Goal: Information Seeking & Learning: Learn about a topic

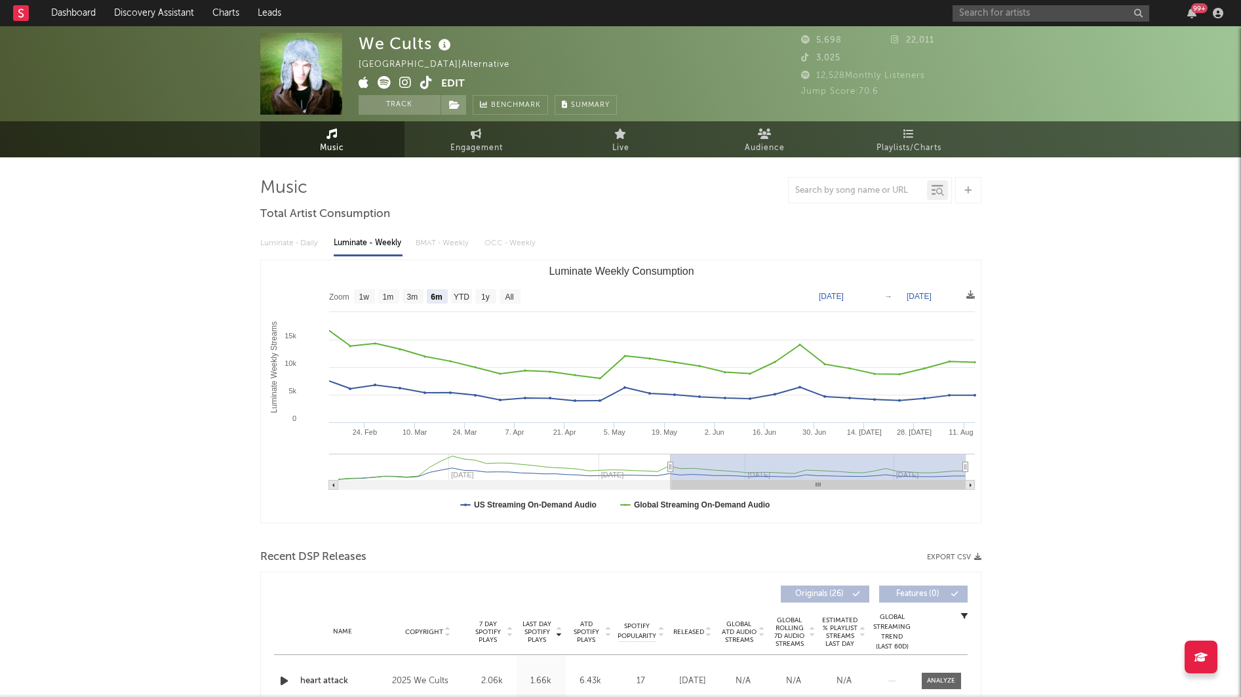
select select "6m"
click at [1014, 12] on input "text" at bounding box center [1051, 13] width 197 height 16
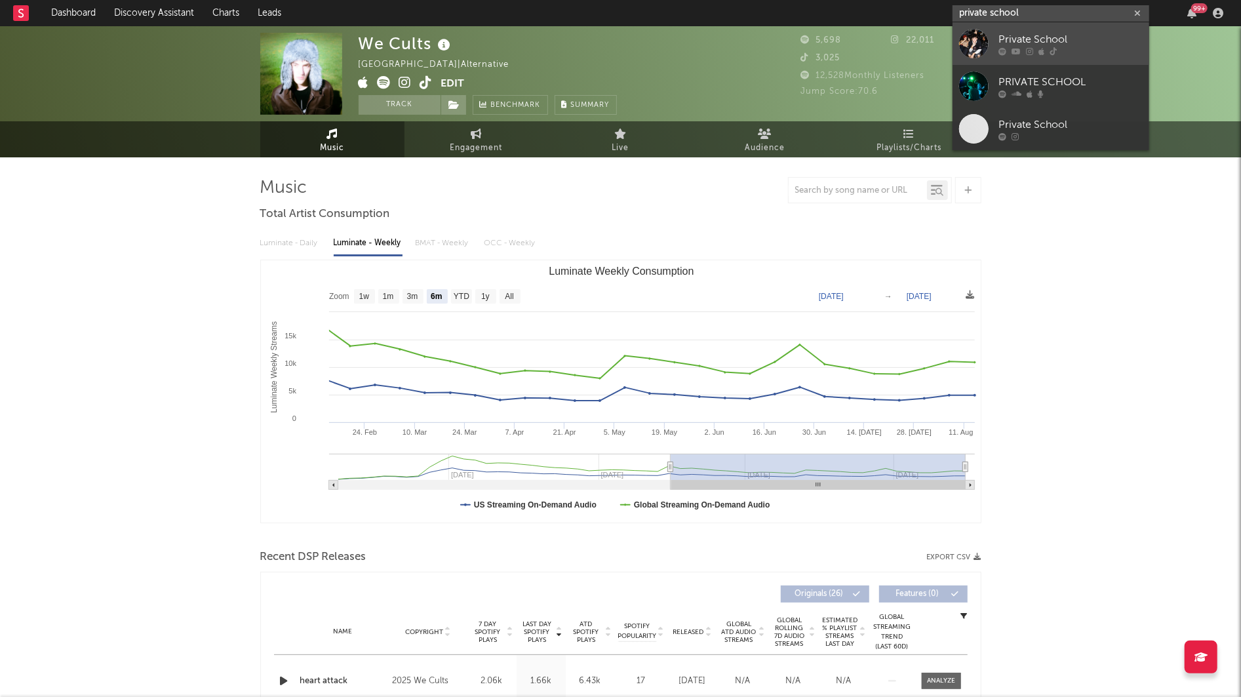
type input "private school"
click at [1011, 41] on div "Private School" at bounding box center [1071, 39] width 144 height 16
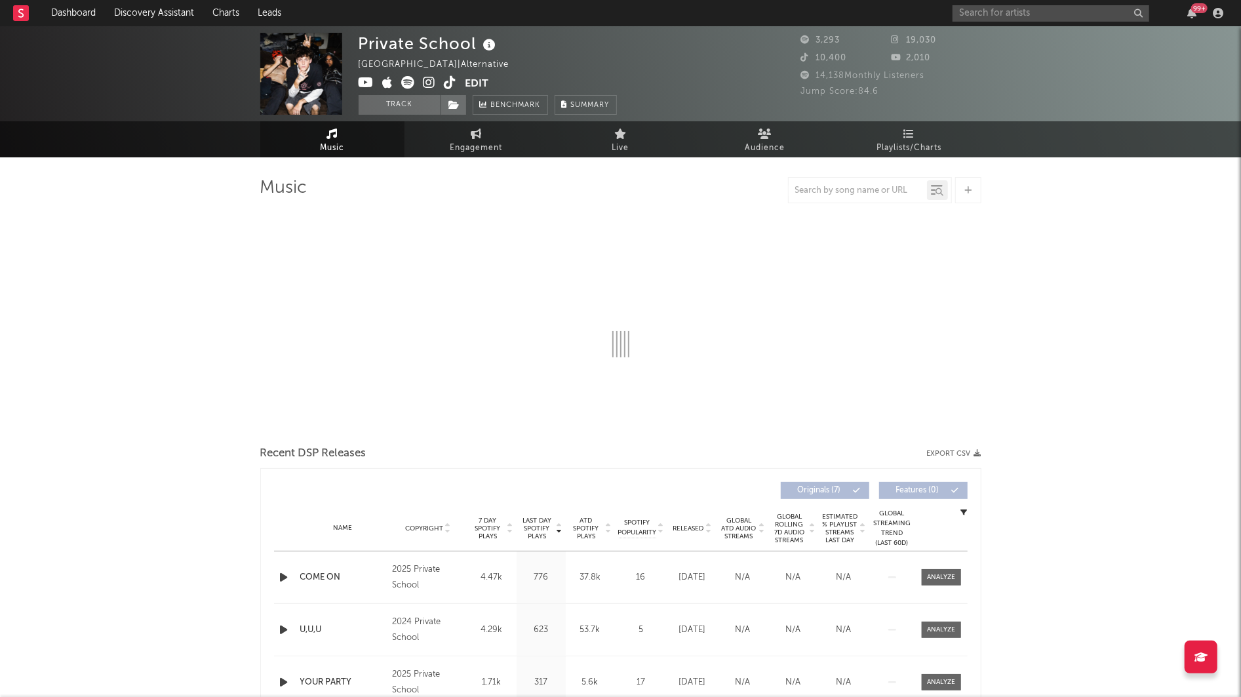
select select "1w"
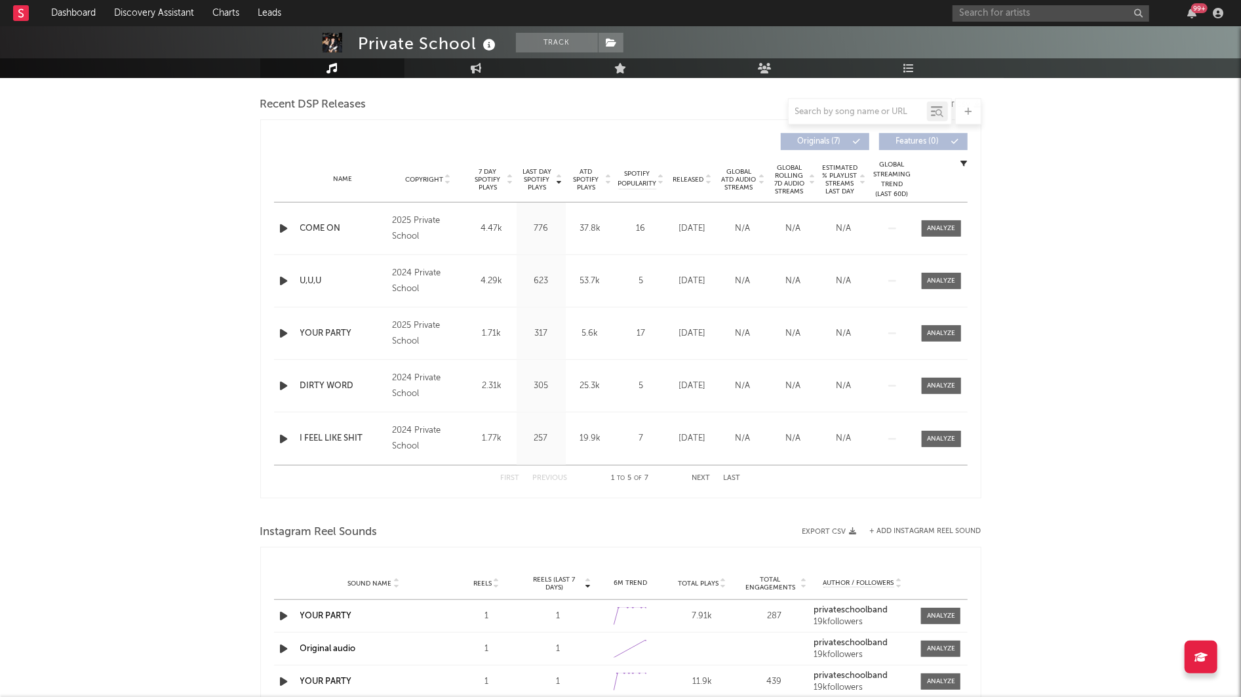
scroll to position [431, 0]
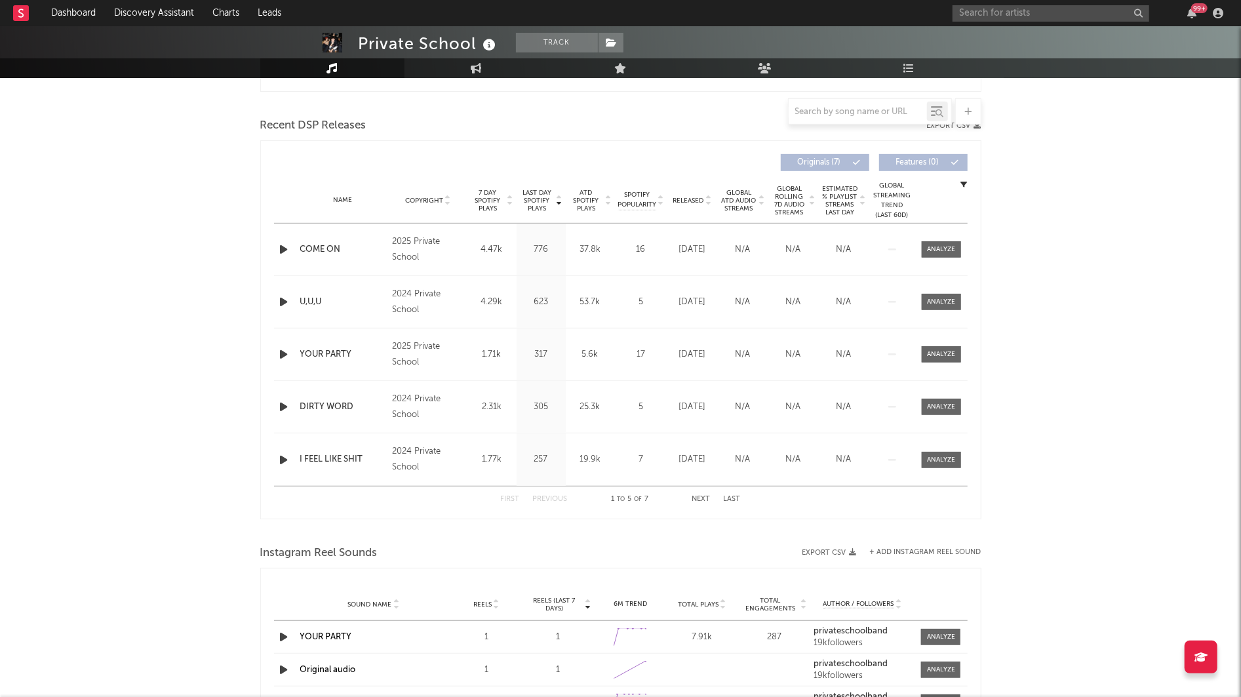
click at [683, 161] on div "Originals ( 7 ) Features ( 0 )" at bounding box center [794, 162] width 347 height 17
click at [684, 184] on div "Name Copyright Label Album Names Composer Names 7 Day Spotify Plays Last Day Sp…" at bounding box center [621, 201] width 694 height 46
click at [684, 193] on div "Name Copyright Label Album Names Composer Names 7 Day Spotify Plays Last Day Sp…" at bounding box center [621, 201] width 694 height 46
click at [686, 199] on span "Released" at bounding box center [688, 201] width 31 height 8
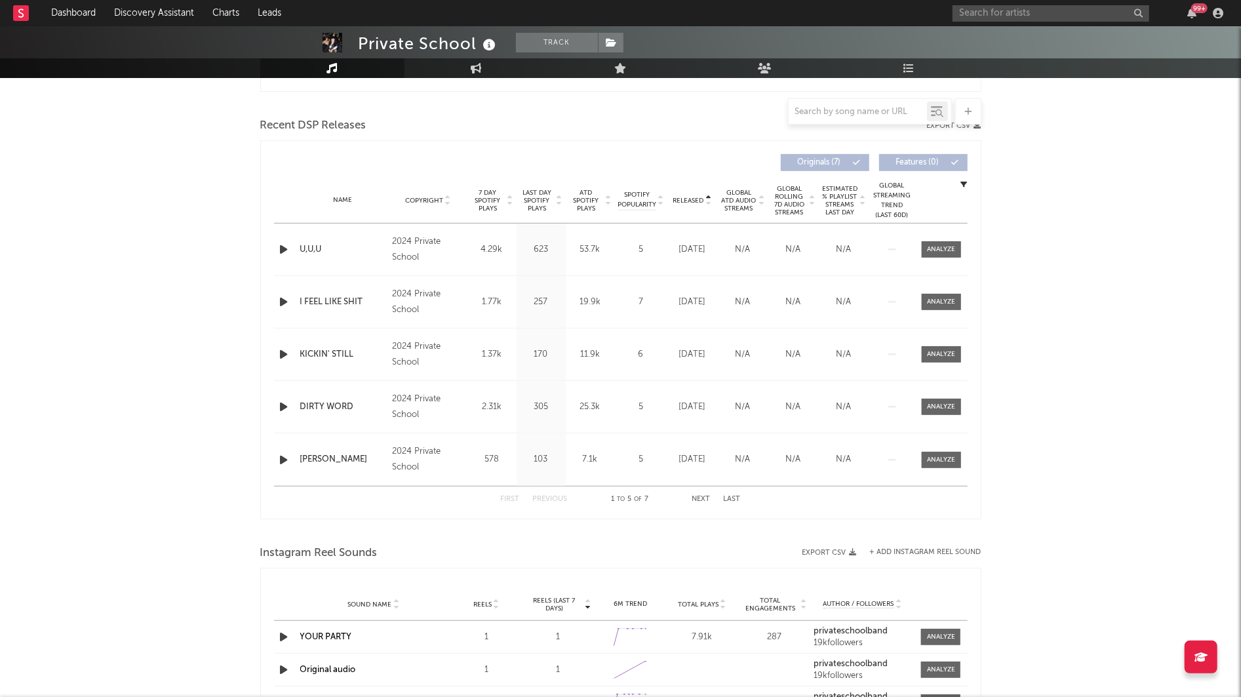
click at [686, 199] on span "Released" at bounding box center [688, 201] width 31 height 8
click at [941, 301] on div at bounding box center [941, 302] width 28 height 10
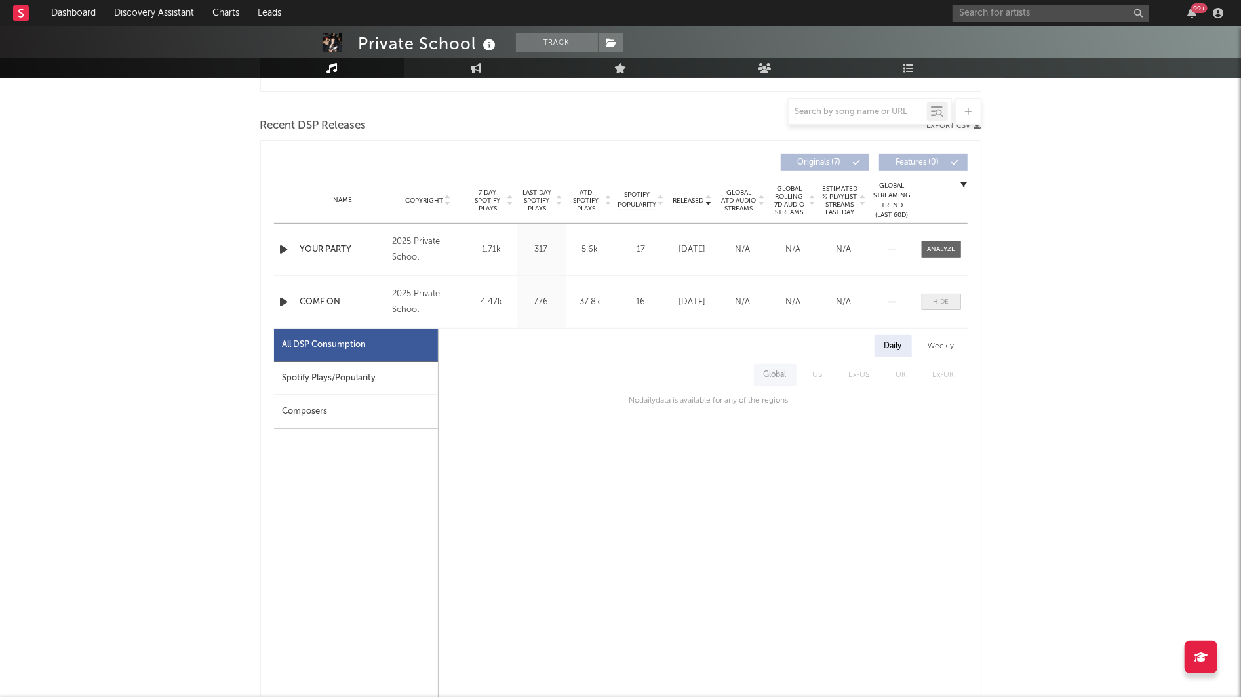
click at [941, 301] on div at bounding box center [942, 302] width 16 height 10
